Goal: Check status: Check status

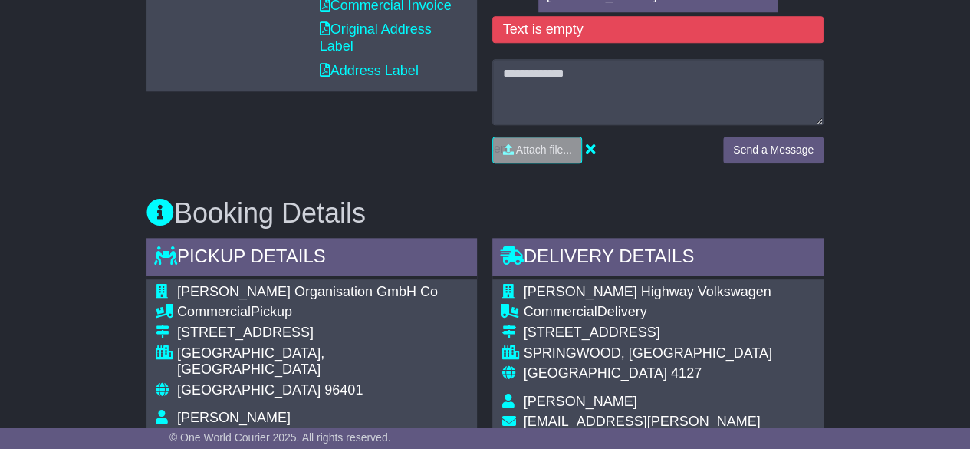
scroll to position [511, 0]
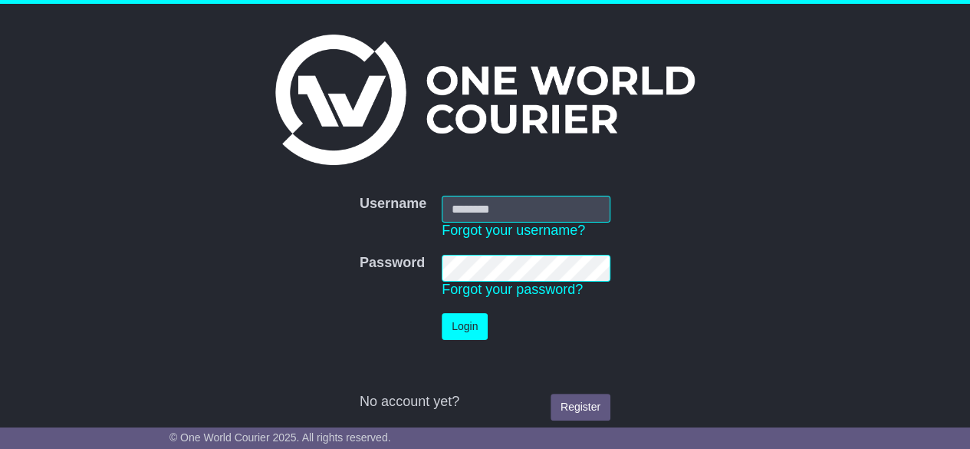
type input "**********"
click at [465, 328] on button "Login" at bounding box center [465, 326] width 46 height 27
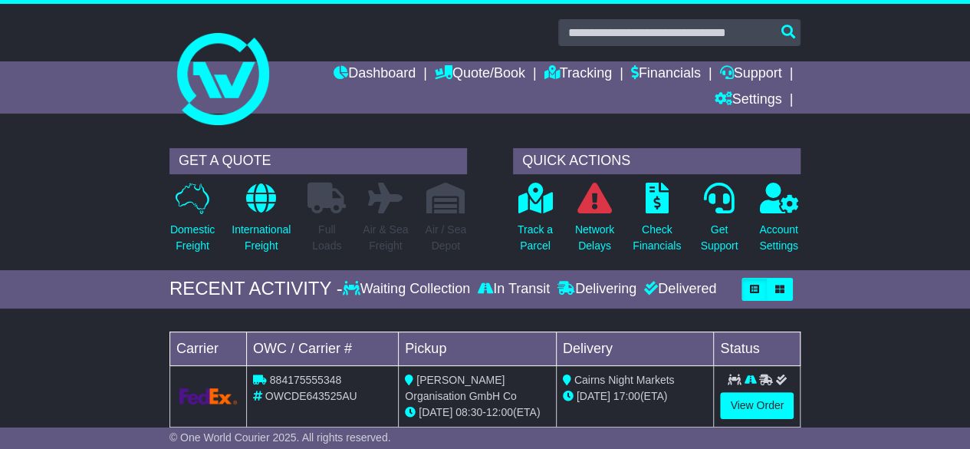
scroll to position [255, 0]
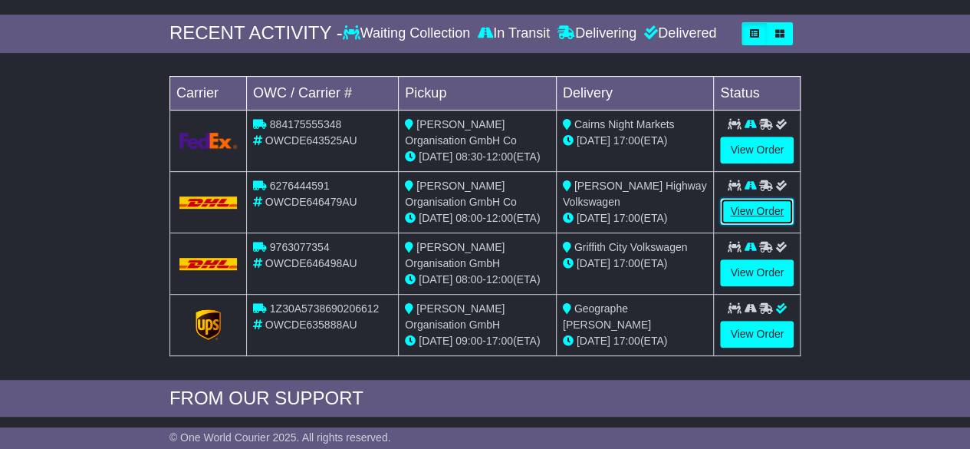
click at [750, 205] on link "View Order" at bounding box center [757, 211] width 74 height 27
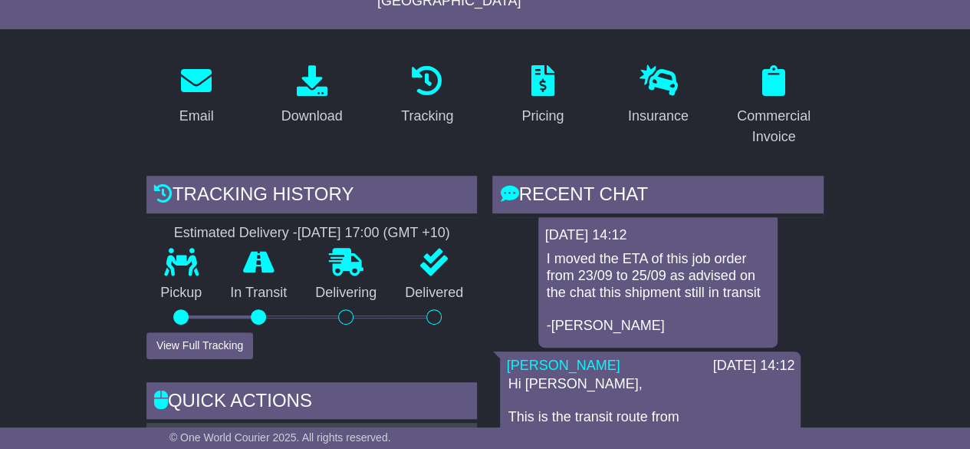
scroll to position [511, 0]
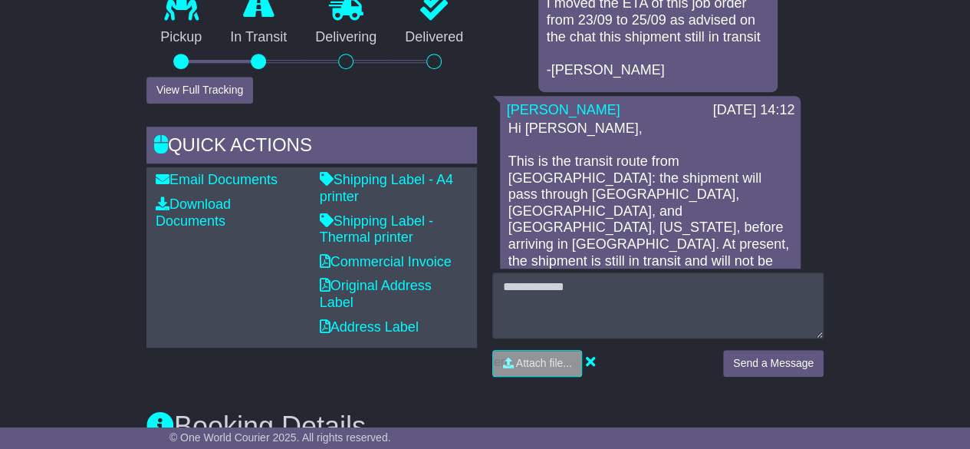
click at [251, 291] on div "Email Documents Download Documents Email PODs" at bounding box center [230, 257] width 164 height 171
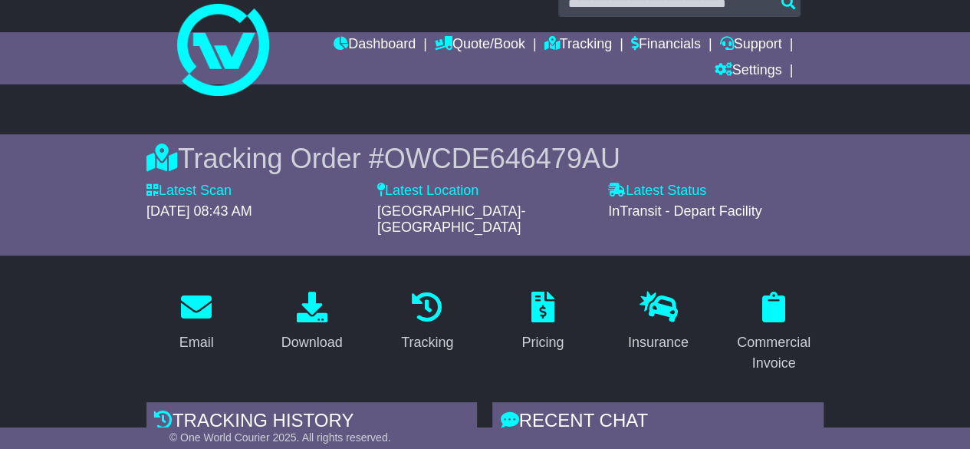
scroll to position [0, 0]
